Goal: Task Accomplishment & Management: Manage account settings

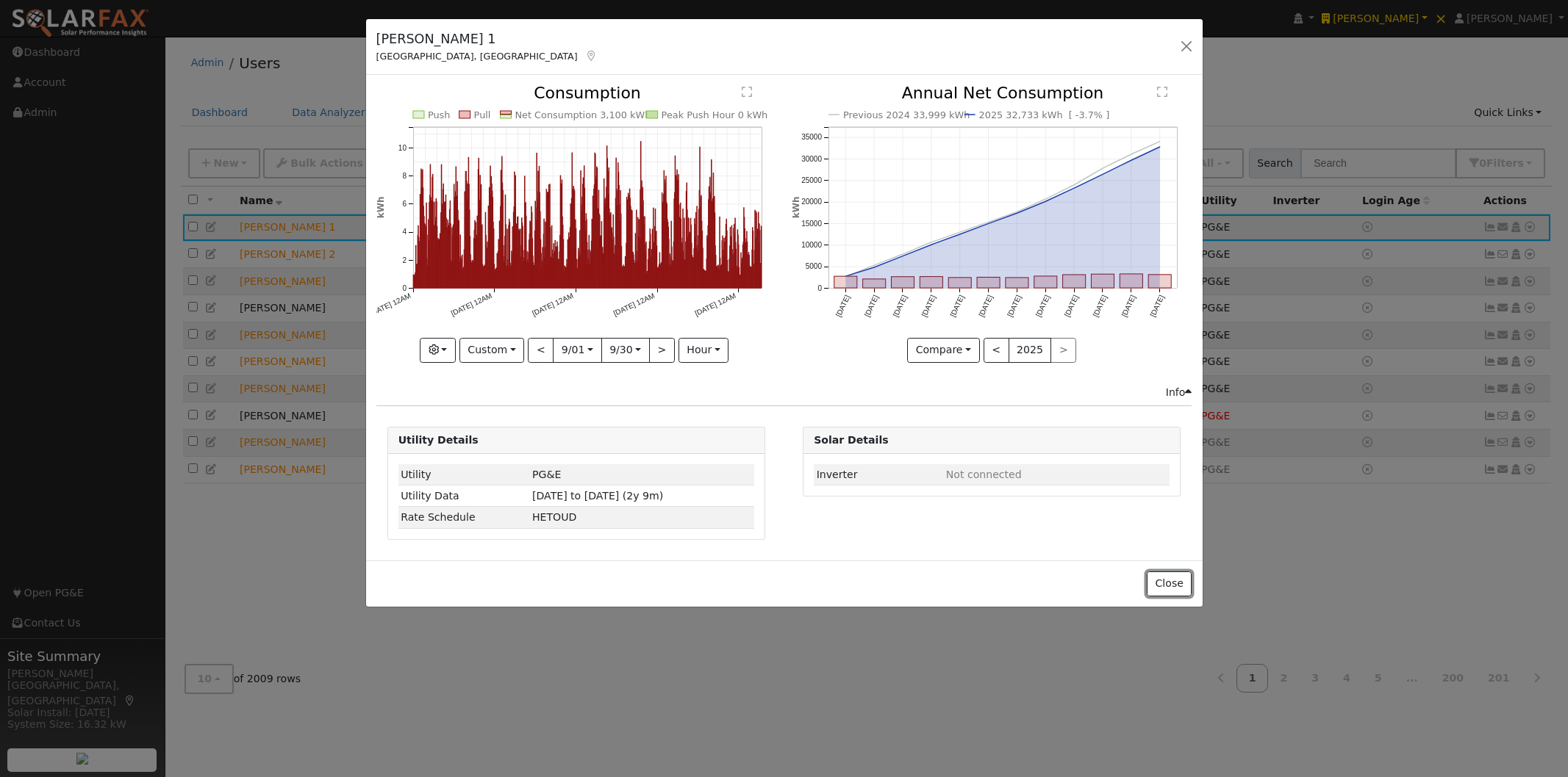
click at [1162, 584] on button "Close" at bounding box center [1169, 584] width 45 height 25
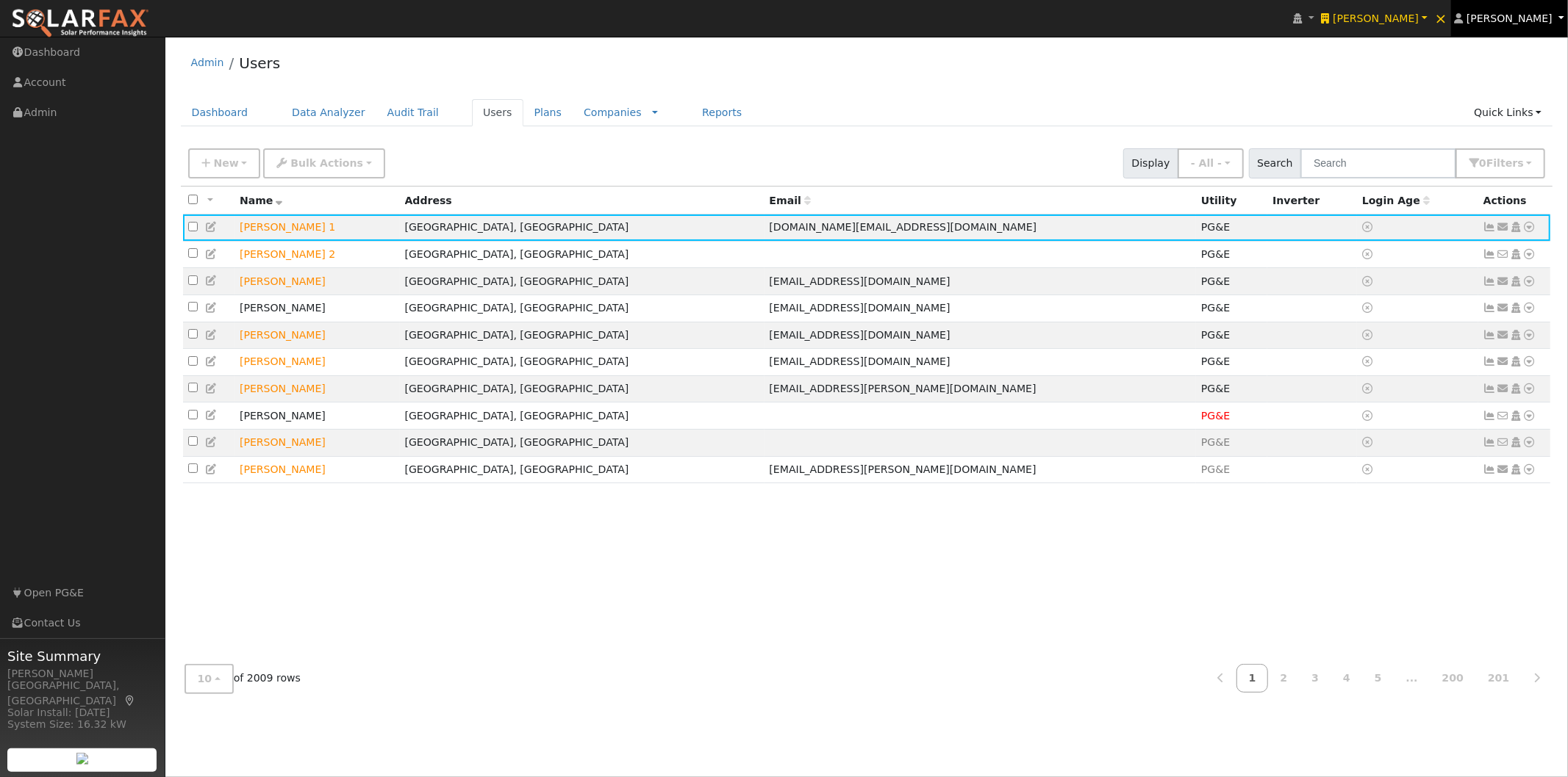
click at [1514, 17] on span "Leroy Coffman" at bounding box center [1509, 18] width 86 height 12
drag, startPoint x: 1493, startPoint y: 212, endPoint x: 1237, endPoint y: 218, distance: 256.1
click at [1492, 211] on link "Log Out" at bounding box center [1507, 211] width 121 height 20
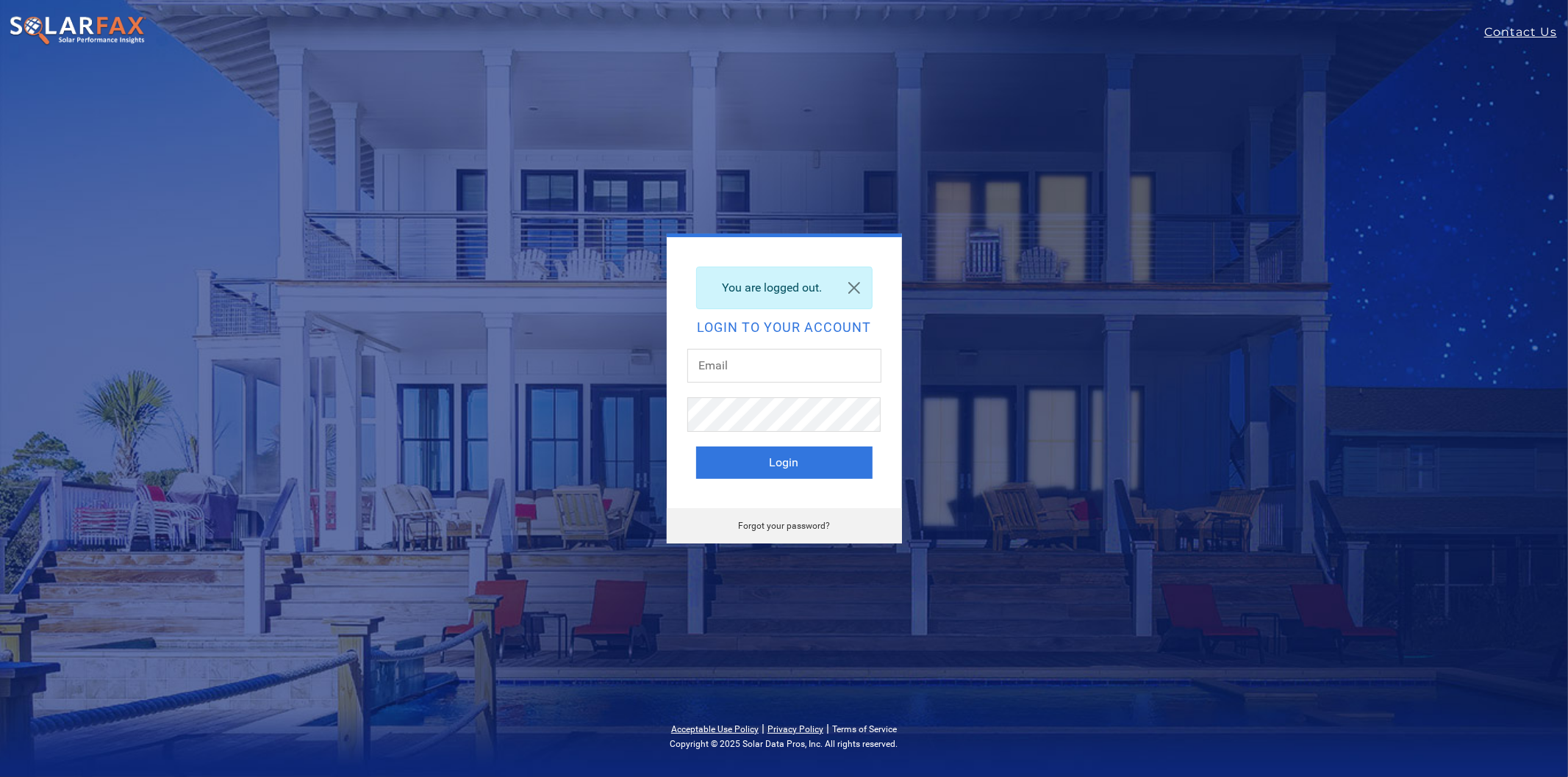
type input "[PERSON_NAME][EMAIL_ADDRESS][DOMAIN_NAME]"
click at [856, 728] on link "Terms of Service" at bounding box center [864, 730] width 65 height 11
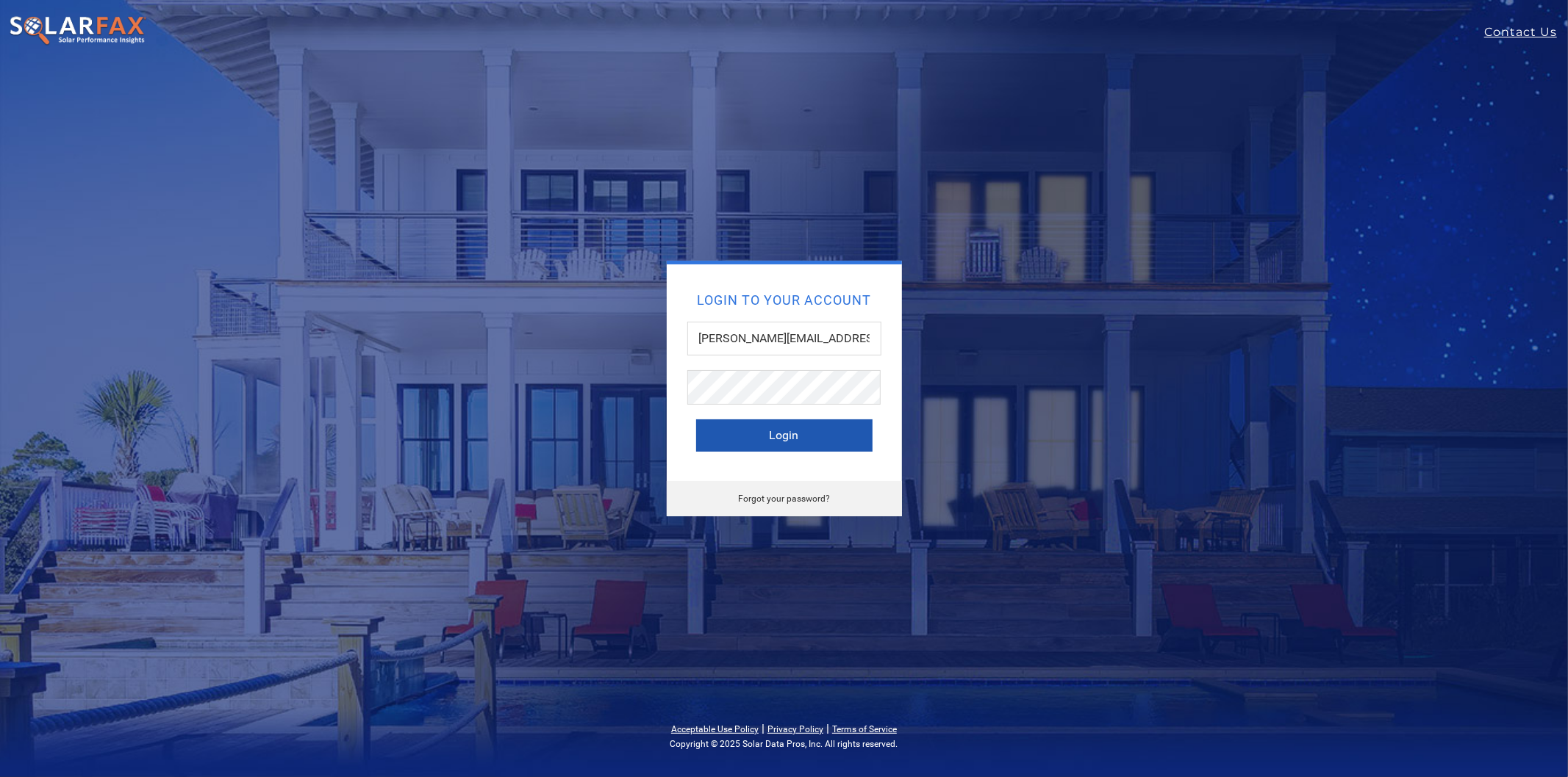
drag, startPoint x: 728, startPoint y: 425, endPoint x: 839, endPoint y: 360, distance: 128.6
click at [729, 425] on button "Login" at bounding box center [784, 436] width 177 height 32
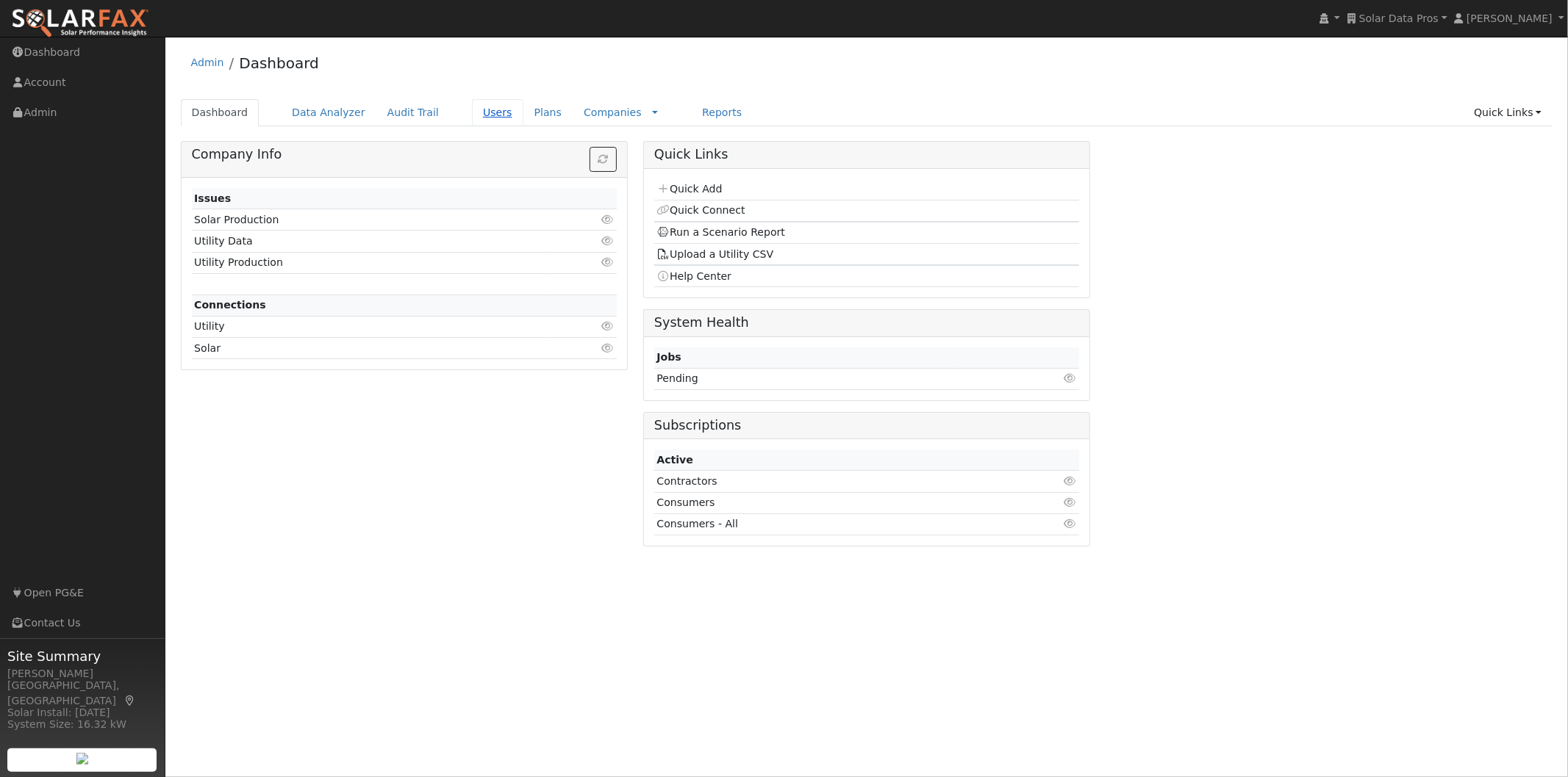
click at [472, 108] on link "Users" at bounding box center [498, 113] width 51 height 27
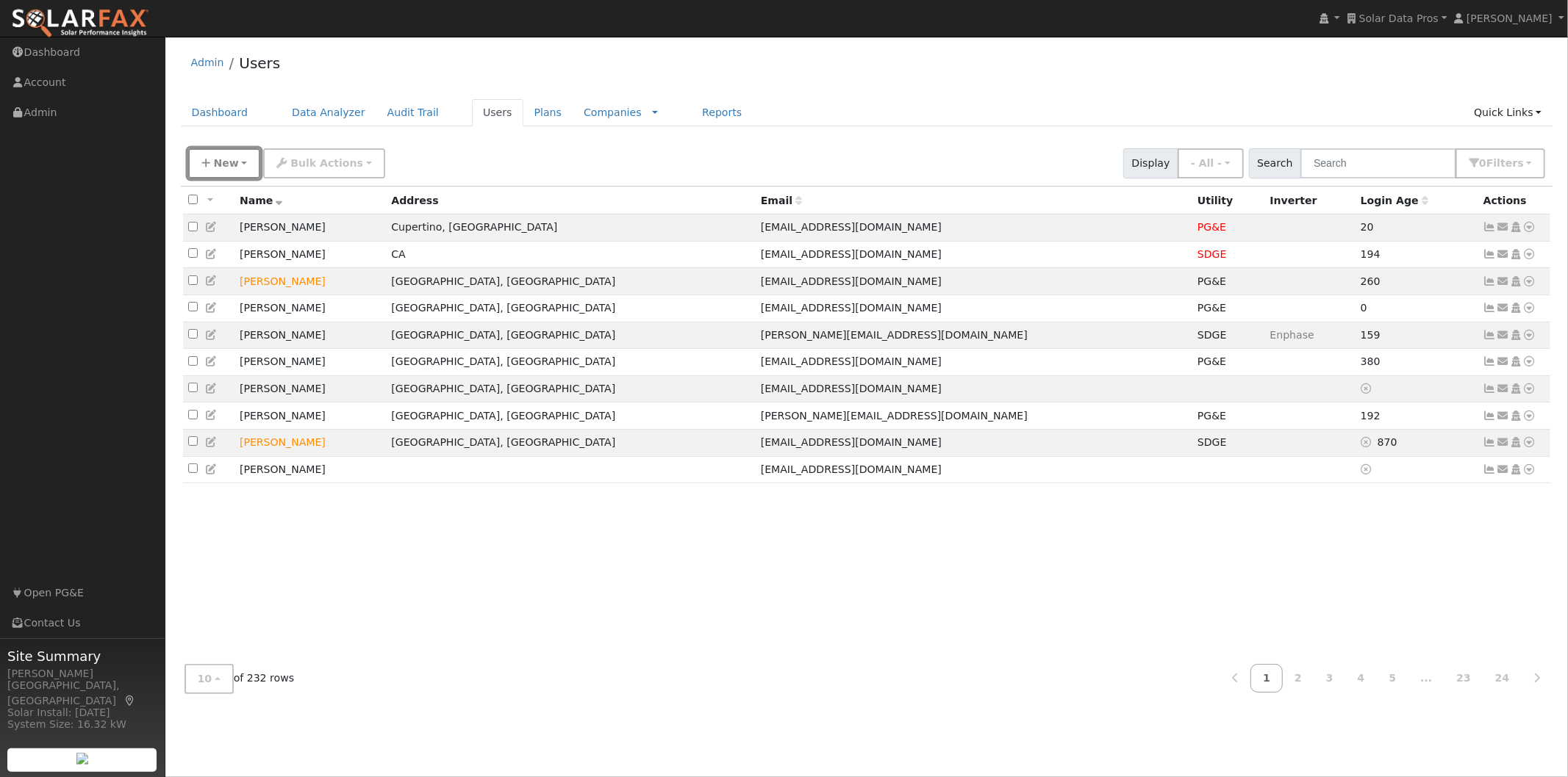
click at [217, 164] on span "New" at bounding box center [225, 162] width 25 height 12
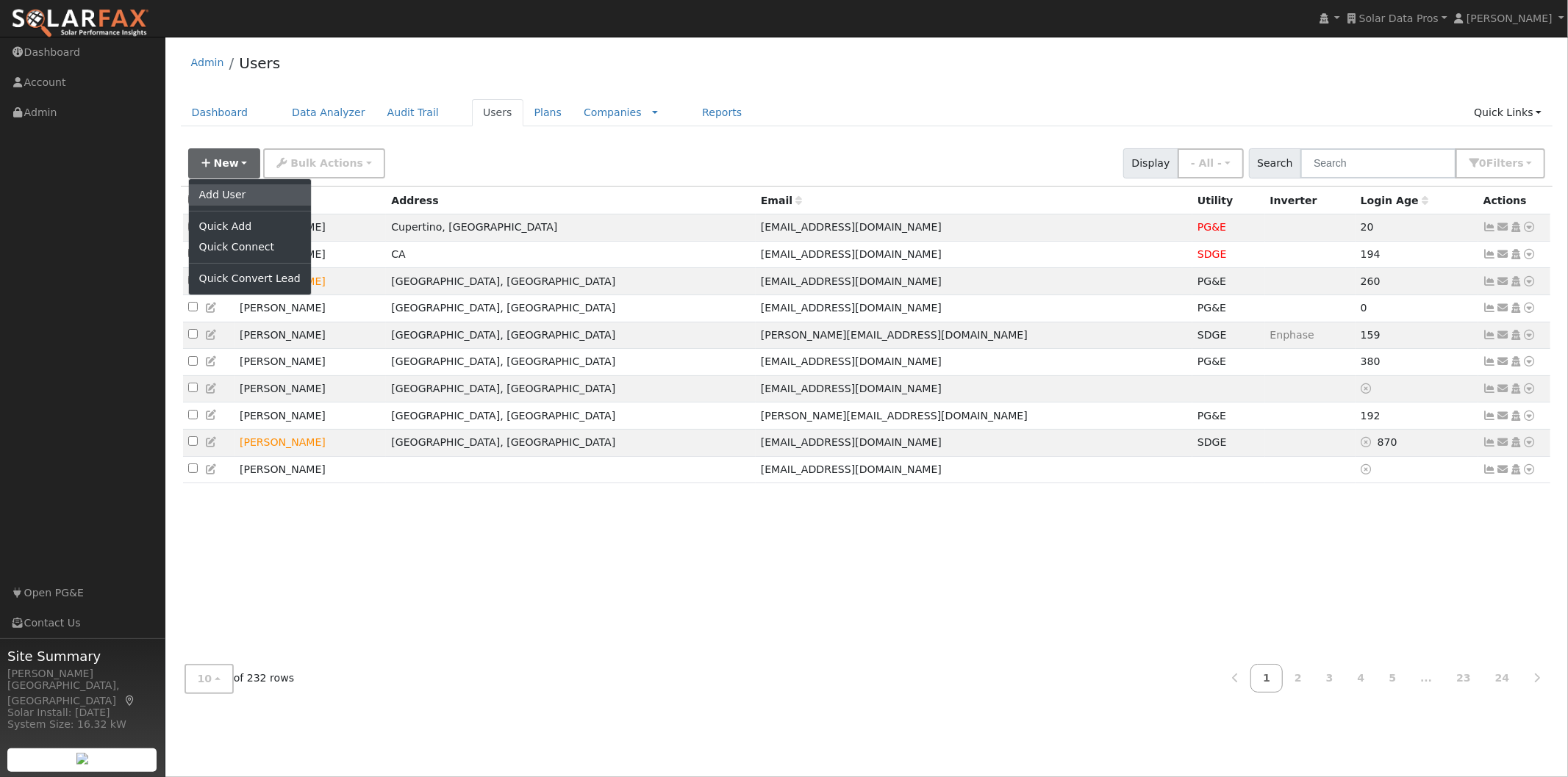
click at [212, 191] on link "Add User" at bounding box center [249, 194] width 122 height 20
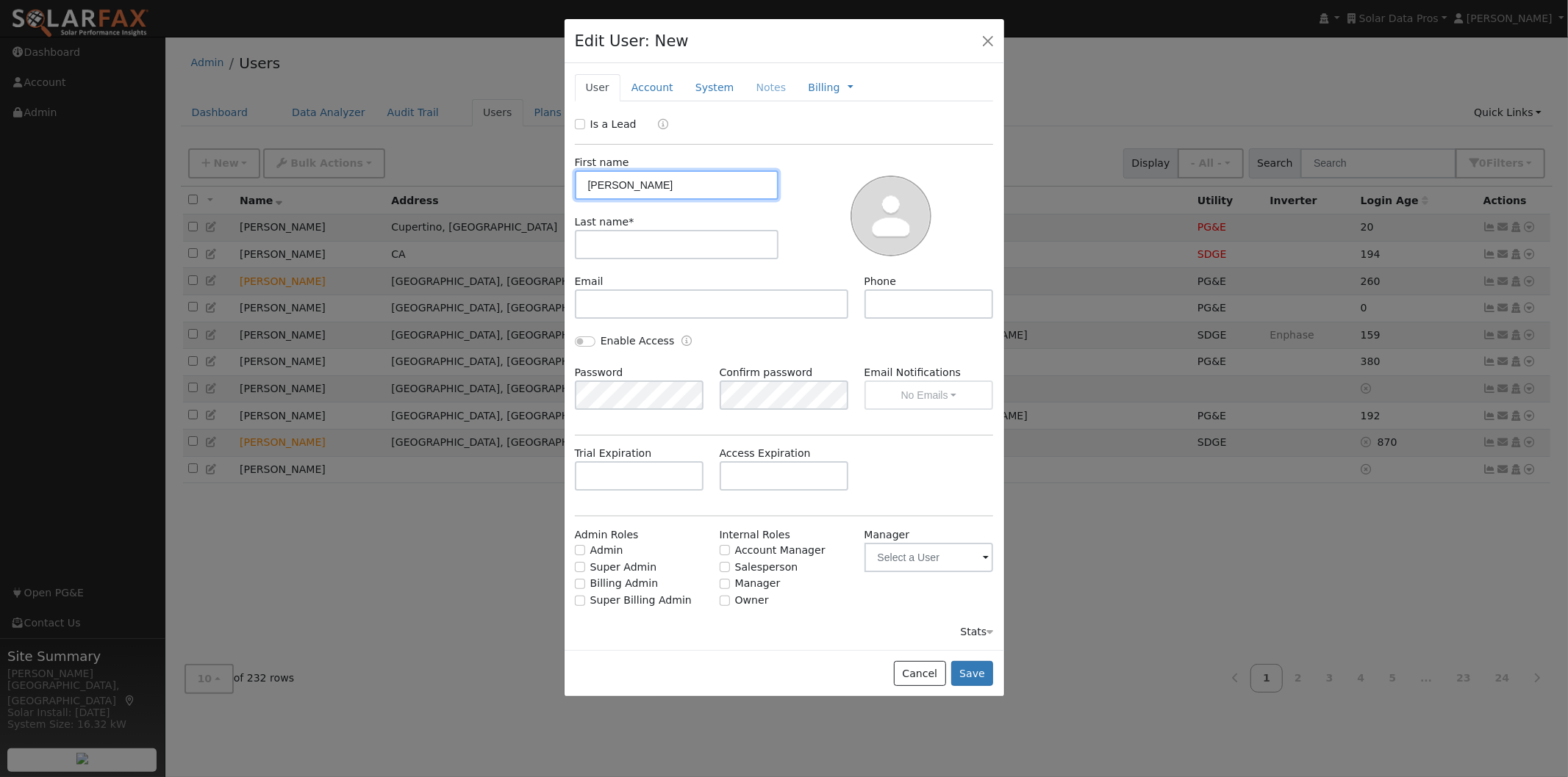
type input "Leroy"
type input "Coffman"
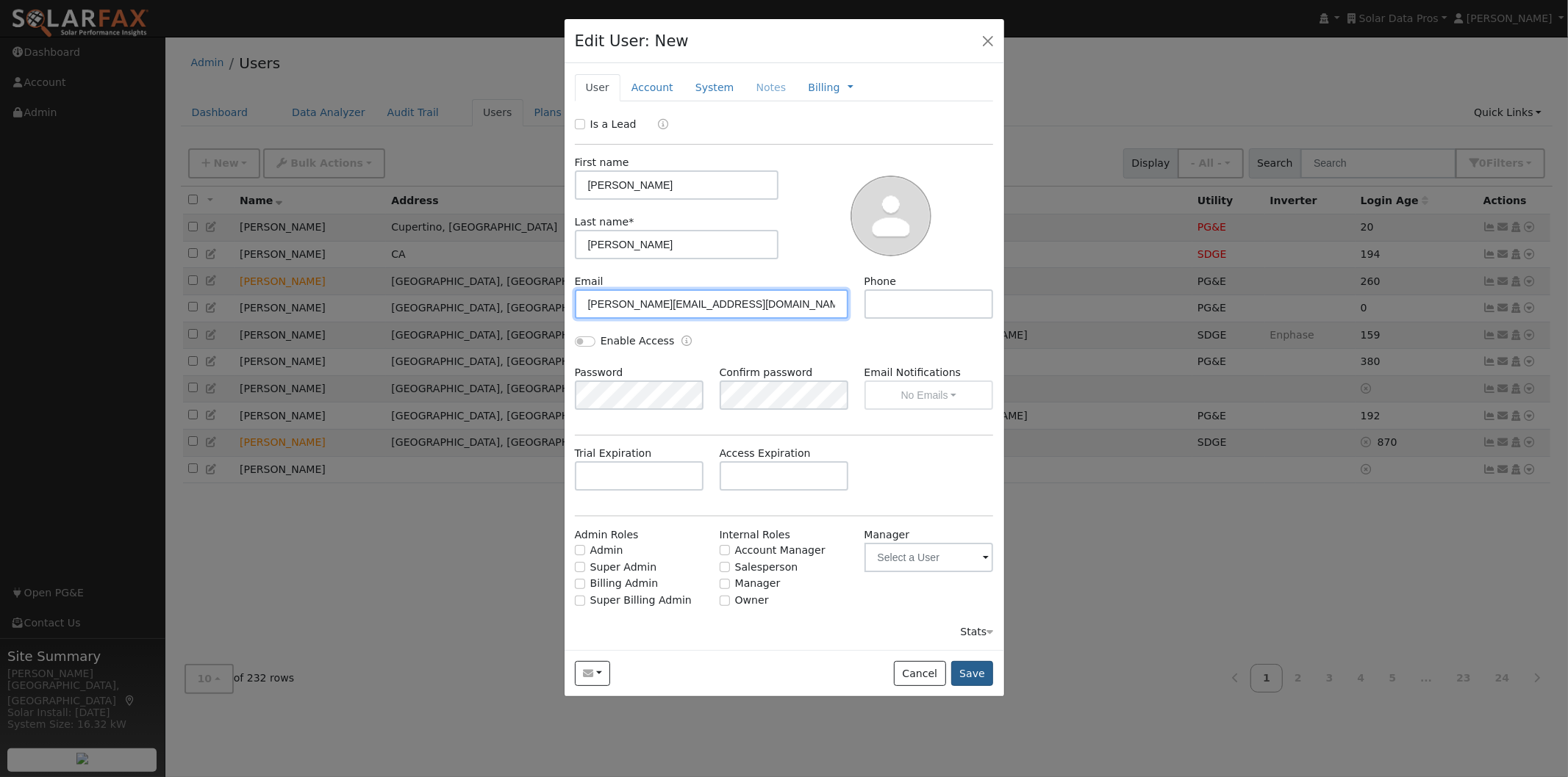
type input "leroy+termsofservice@solardatapros.com"
click at [974, 676] on button "Save" at bounding box center [973, 673] width 43 height 25
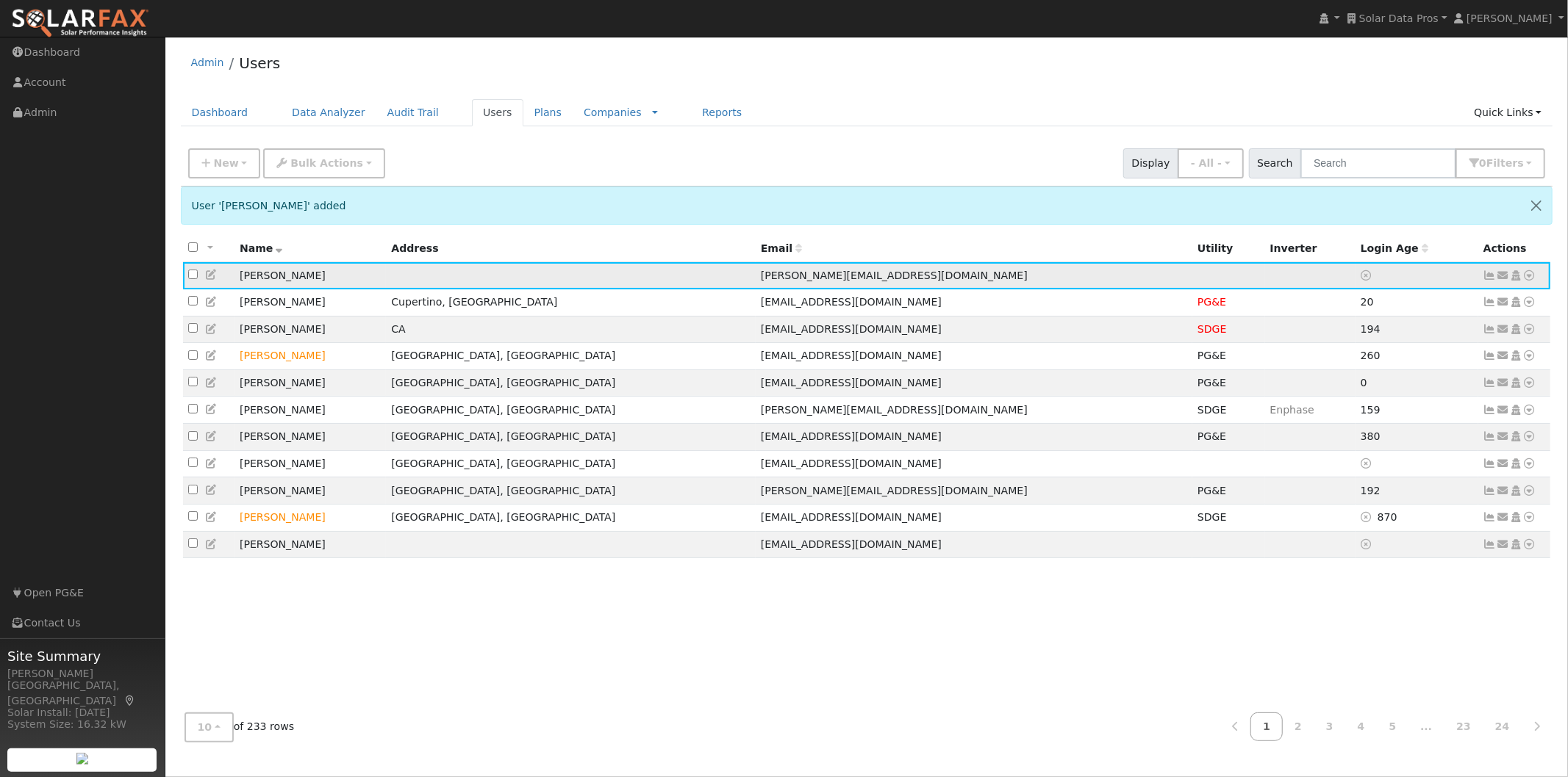
click at [1504, 278] on icon at bounding box center [1502, 276] width 13 height 11
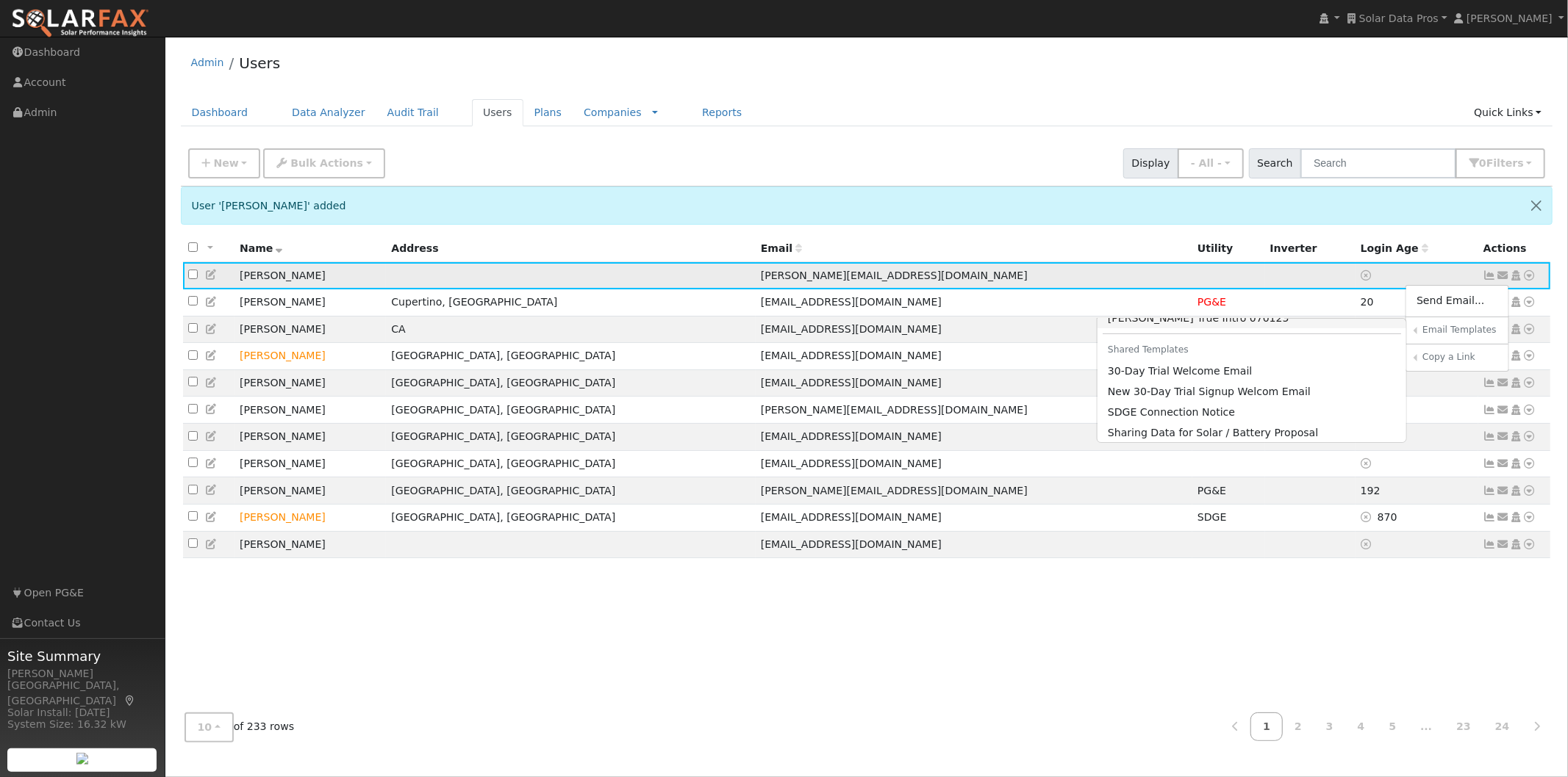
scroll to position [571, 0]
click at [1194, 398] on link "Sharing Data for Solar / Battery Proposal" at bounding box center [1252, 396] width 310 height 20
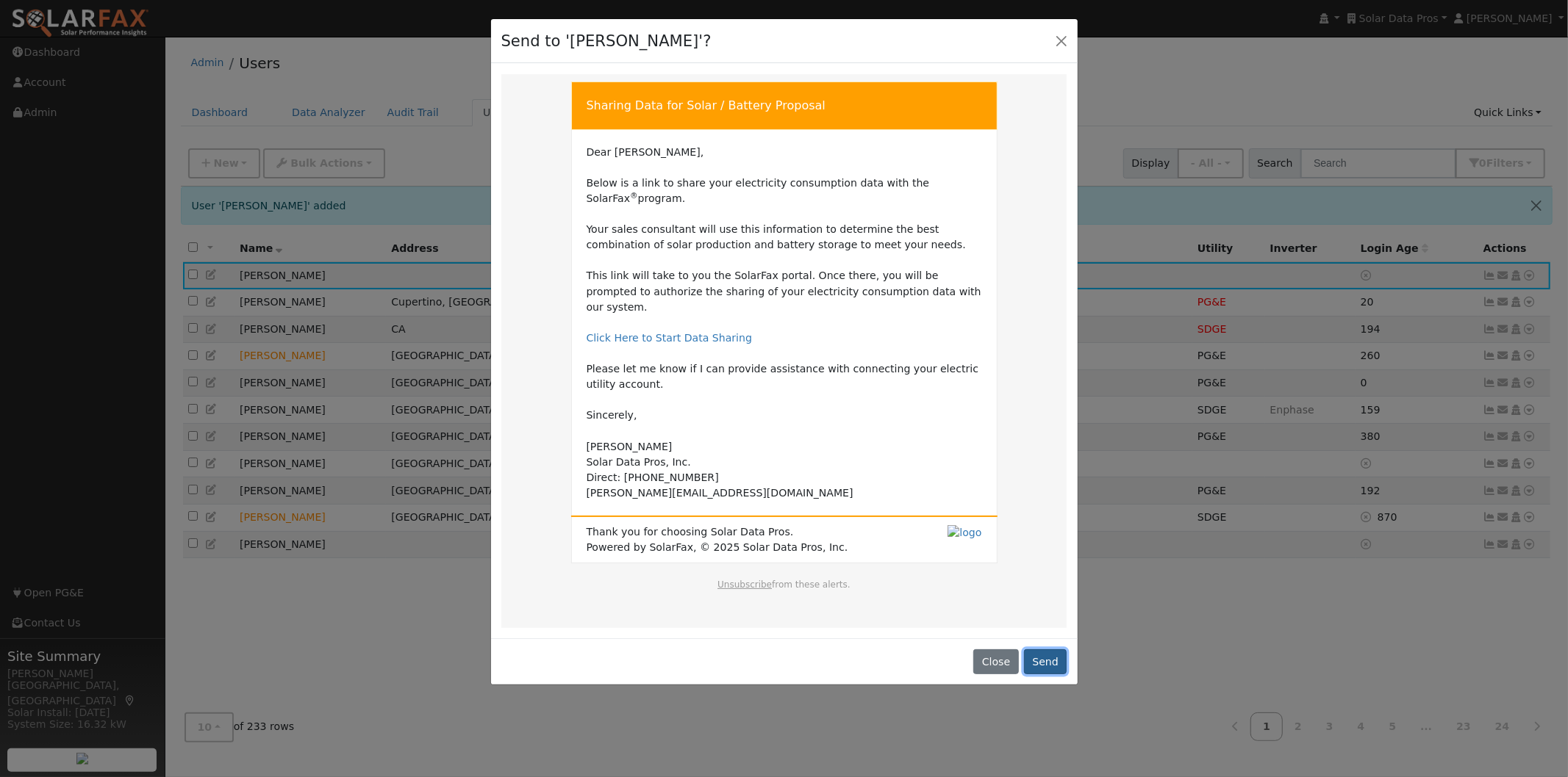
drag, startPoint x: 1051, startPoint y: 635, endPoint x: 937, endPoint y: 385, distance: 274.8
click at [1051, 649] on button "Send" at bounding box center [1045, 662] width 43 height 25
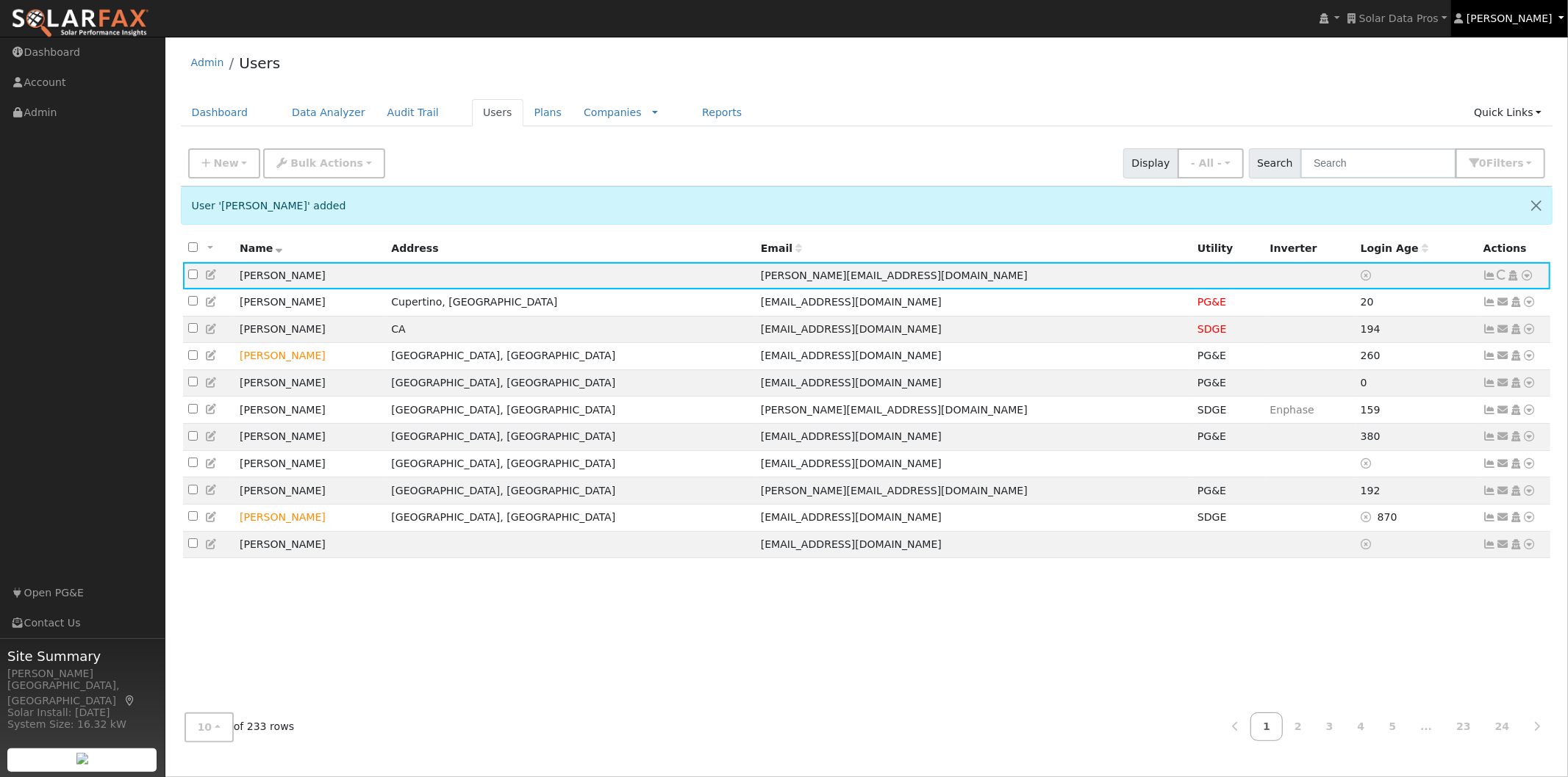
click at [1520, 20] on span "Leroy Coffman" at bounding box center [1509, 18] width 86 height 12
click at [1500, 208] on link "Log Out" at bounding box center [1507, 211] width 121 height 20
